Goal: Task Accomplishment & Management: Manage account settings

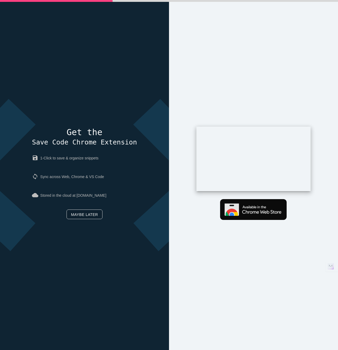
click at [92, 215] on link "Maybe later" at bounding box center [85, 214] width 36 height 10
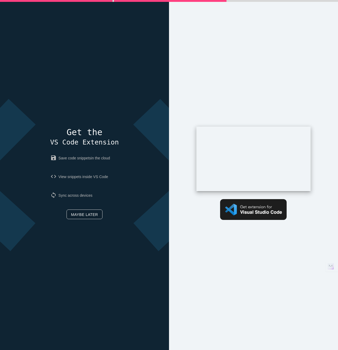
click at [74, 211] on link "Maybe later" at bounding box center [85, 214] width 36 height 10
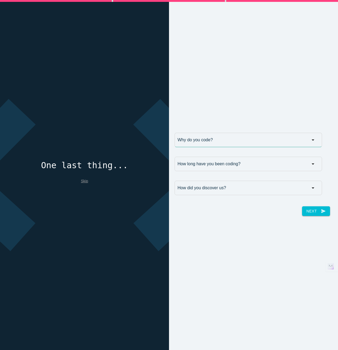
click at [209, 144] on input "Why do you code?" at bounding box center [249, 140] width 148 height 14
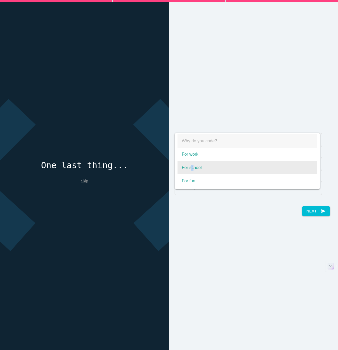
click at [190, 170] on span "For school" at bounding box center [248, 167] width 140 height 13
select select "For school"
type input "For school"
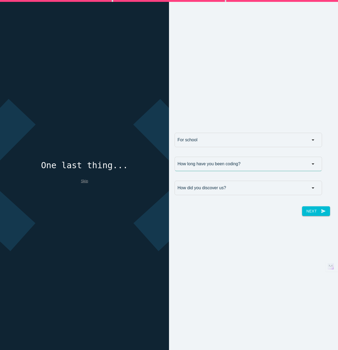
click at [198, 165] on input "How long have you been coding?" at bounding box center [249, 164] width 148 height 14
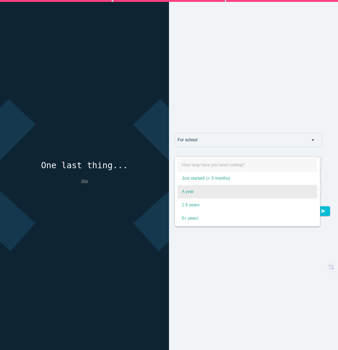
click at [193, 194] on span "A year" at bounding box center [248, 191] width 140 height 13
select select "A year"
type input "A year"
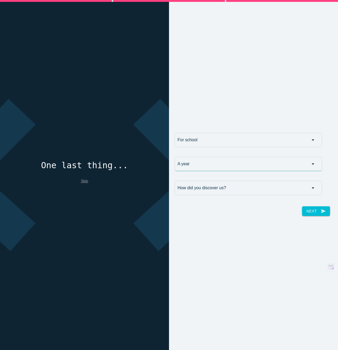
click at [200, 162] on input "A year" at bounding box center [249, 164] width 148 height 14
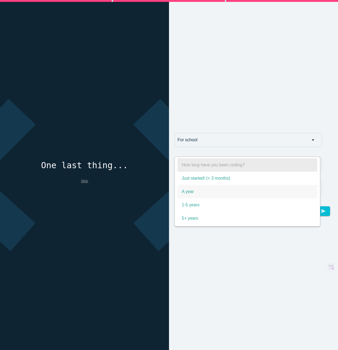
click at [198, 162] on span "How long have you been coding?" at bounding box center [248, 164] width 140 height 13
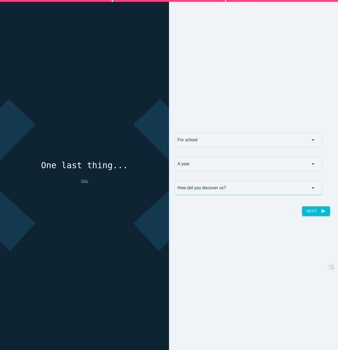
click at [196, 189] on input "How did you discover us?" at bounding box center [249, 188] width 148 height 14
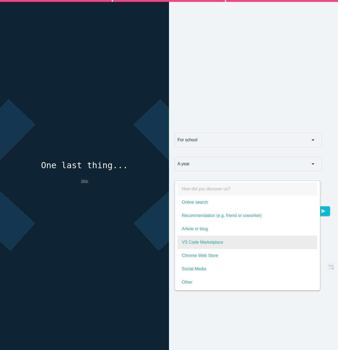
click at [178, 242] on span "VS Code Marketplace" at bounding box center [248, 241] width 140 height 13
select select "VS Code Marketplace"
type input "VS Code Marketplace"
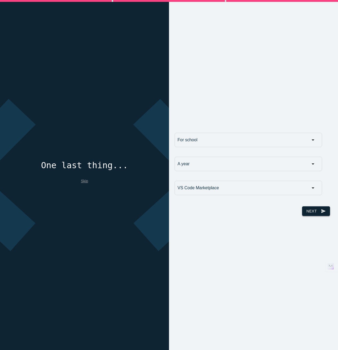
click at [304, 213] on button "Next send" at bounding box center [316, 211] width 28 height 10
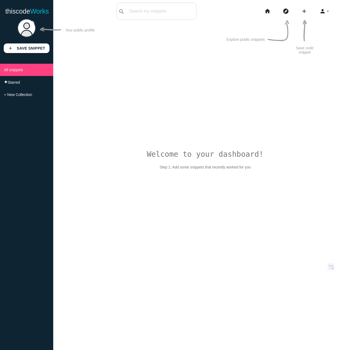
click at [23, 26] on img at bounding box center [26, 28] width 19 height 19
click at [325, 12] on icon "person" at bounding box center [322, 11] width 6 height 17
click at [306, 36] on link "settings Settings" at bounding box center [310, 36] width 56 height 13
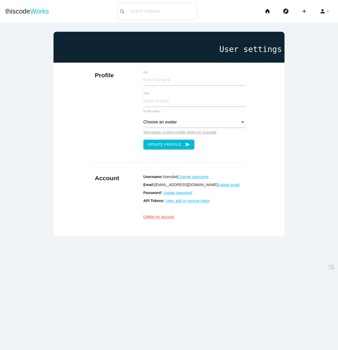
click at [166, 203] on u "View, add or remove token" at bounding box center [188, 200] width 44 height 4
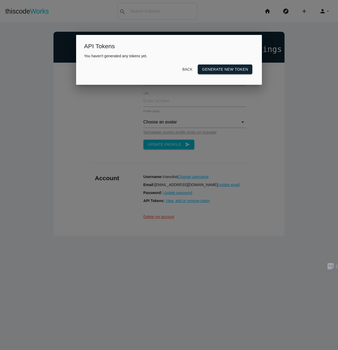
click at [226, 69] on link "Generate new token" at bounding box center [225, 69] width 55 height 10
click at [114, 56] on p "5c46cbd1280e47f2b775b219833c2f8a" at bounding box center [169, 56] width 170 height 4
copy form "5c46cbd1280e47f2b775b219833c2f8a"
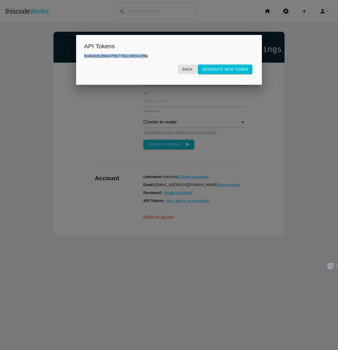
click at [192, 68] on link "Back" at bounding box center [187, 69] width 19 height 10
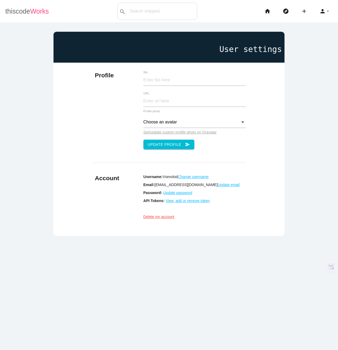
click at [19, 14] on link "thiscode Works" at bounding box center [27, 11] width 44 height 17
